Goal: Information Seeking & Learning: Learn about a topic

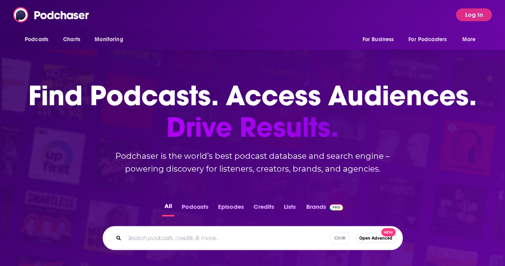
click at [141, 238] on input "Search podcasts, credits, & more..." at bounding box center [228, 237] width 206 height 13
type input "public health insight"
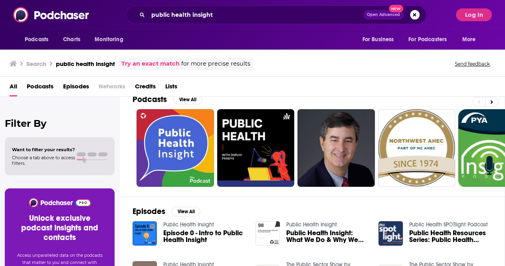
scroll to position [11, 0]
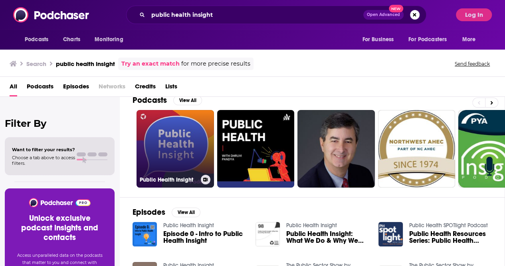
click at [158, 151] on link "Public Health Insight" at bounding box center [176, 149] width 78 height 78
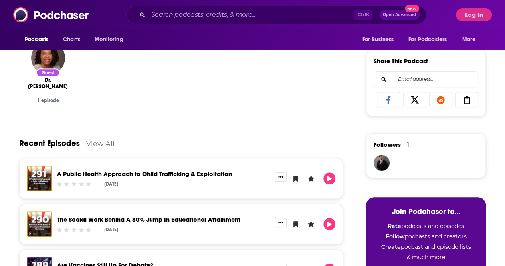
scroll to position [276, 0]
